Goal: Transaction & Acquisition: Book appointment/travel/reservation

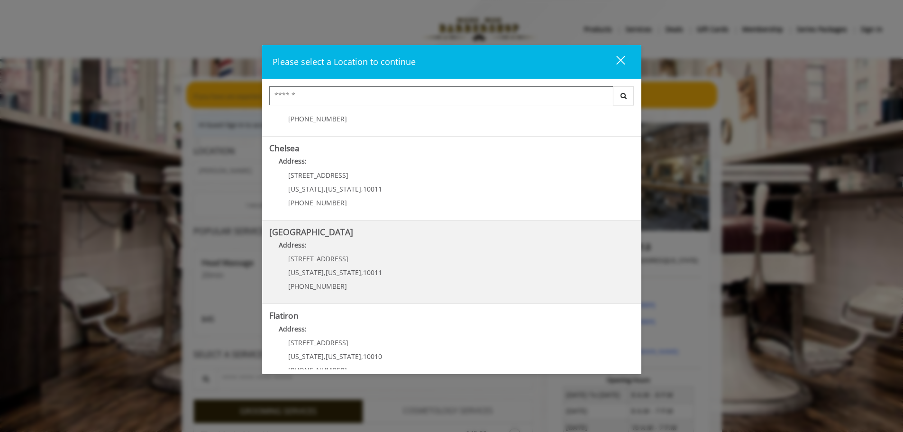
scroll to position [18, 0]
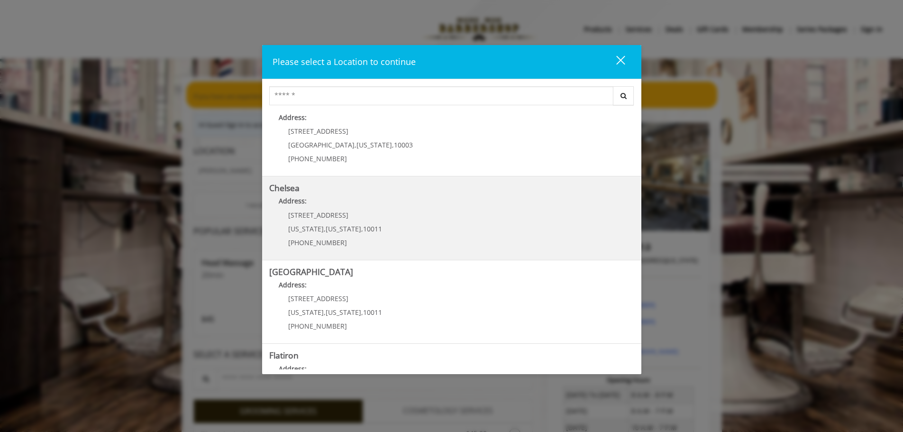
click at [444, 235] on link "Chelsea Address: 169/170 W 23rd St New York , New York , 10011 (917) 639-3902" at bounding box center [451, 217] width 365 height 69
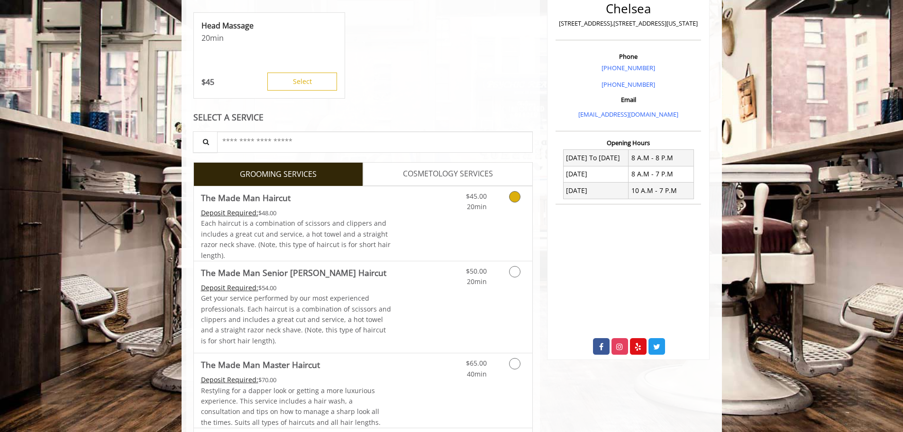
scroll to position [284, 0]
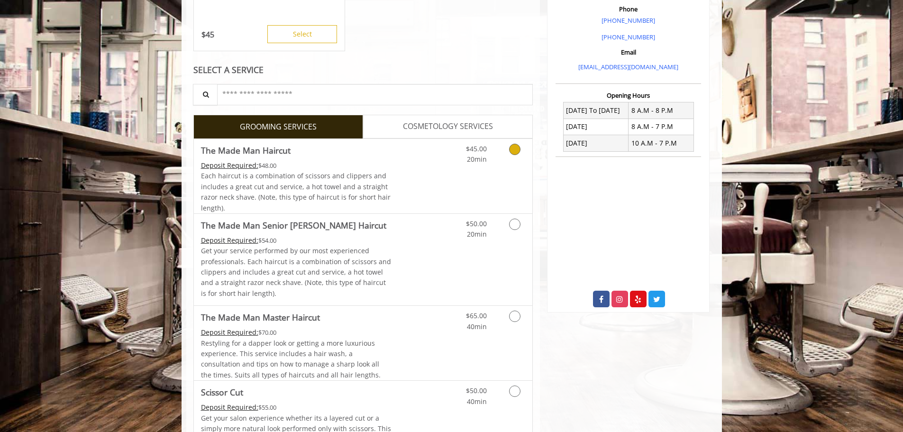
click at [513, 161] on link "Grooming services" at bounding box center [513, 152] width 24 height 26
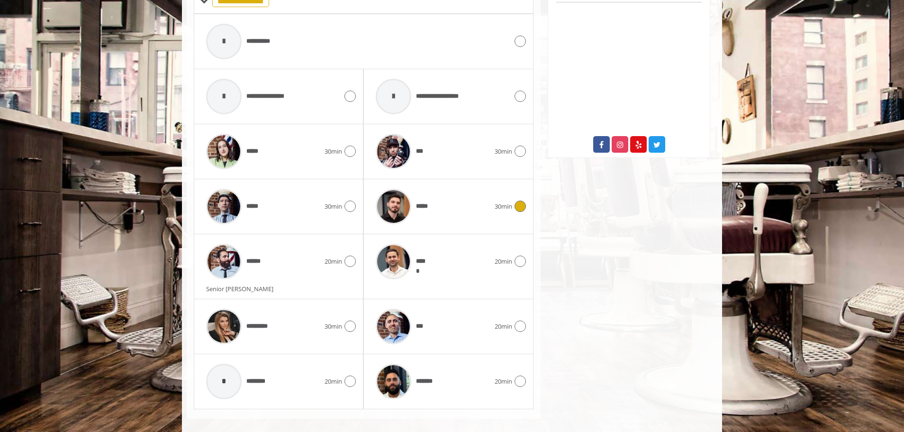
scroll to position [449, 0]
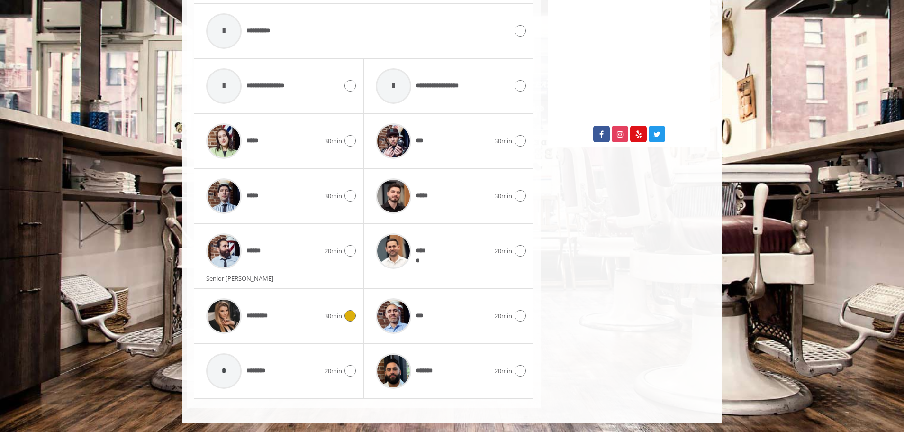
click at [281, 319] on div "*********" at bounding box center [262, 315] width 123 height 45
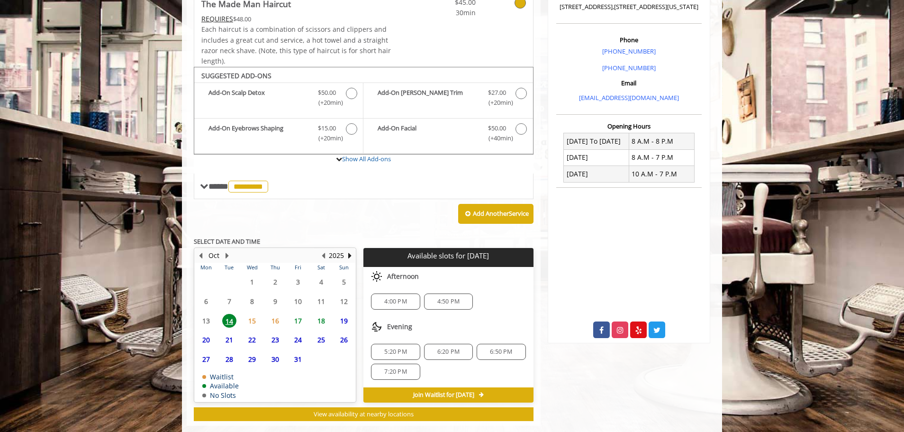
scroll to position [271, 0]
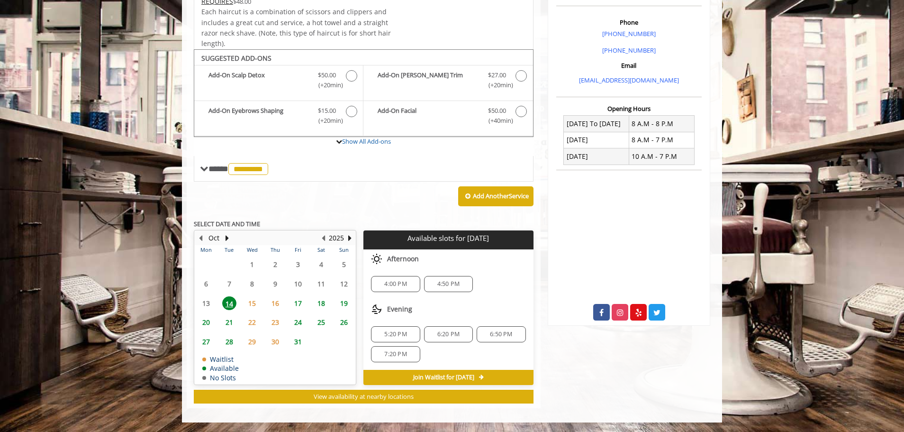
click at [454, 334] on span "6:20 PM" at bounding box center [448, 334] width 22 height 8
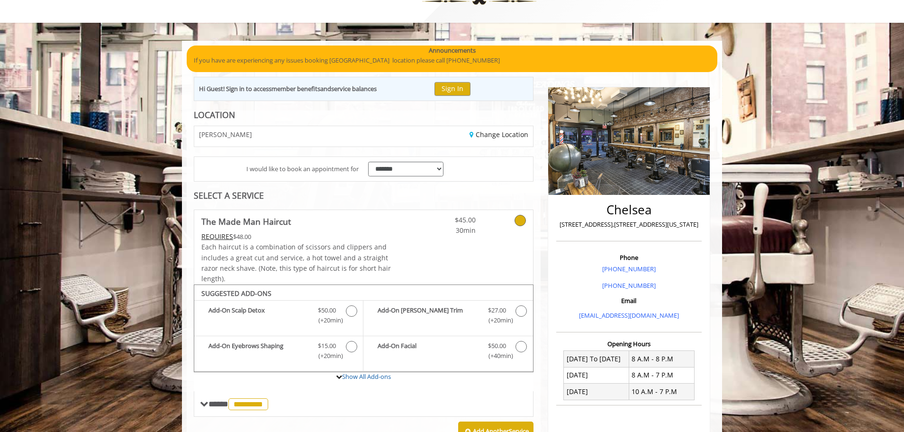
scroll to position [0, 0]
